Goal: Transaction & Acquisition: Purchase product/service

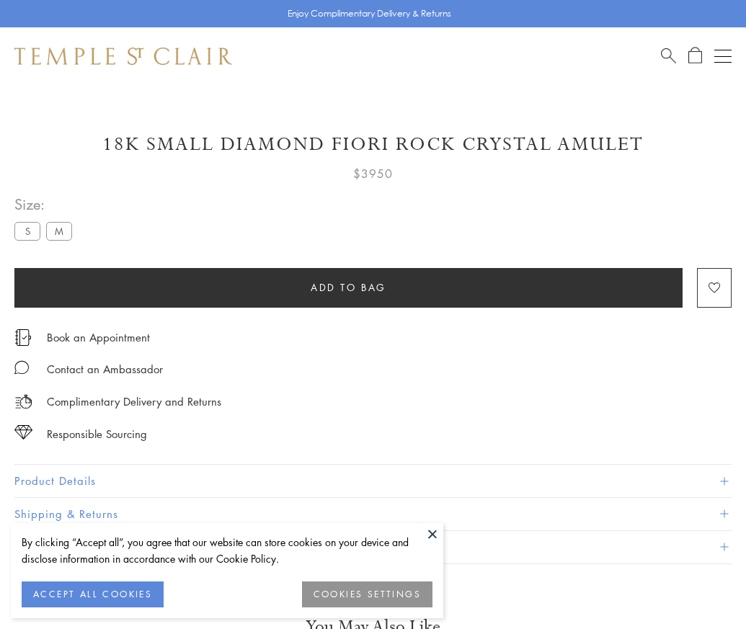
click at [348, 287] on span "Add to bag" at bounding box center [349, 288] width 76 height 16
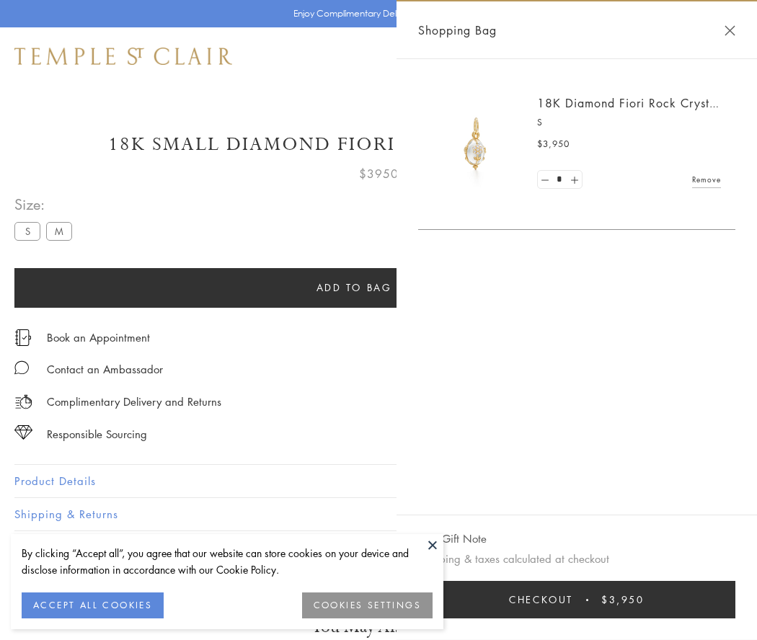
click at [577, 600] on button "Checkout $3,950" at bounding box center [576, 599] width 317 height 37
